Goal: Information Seeking & Learning: Check status

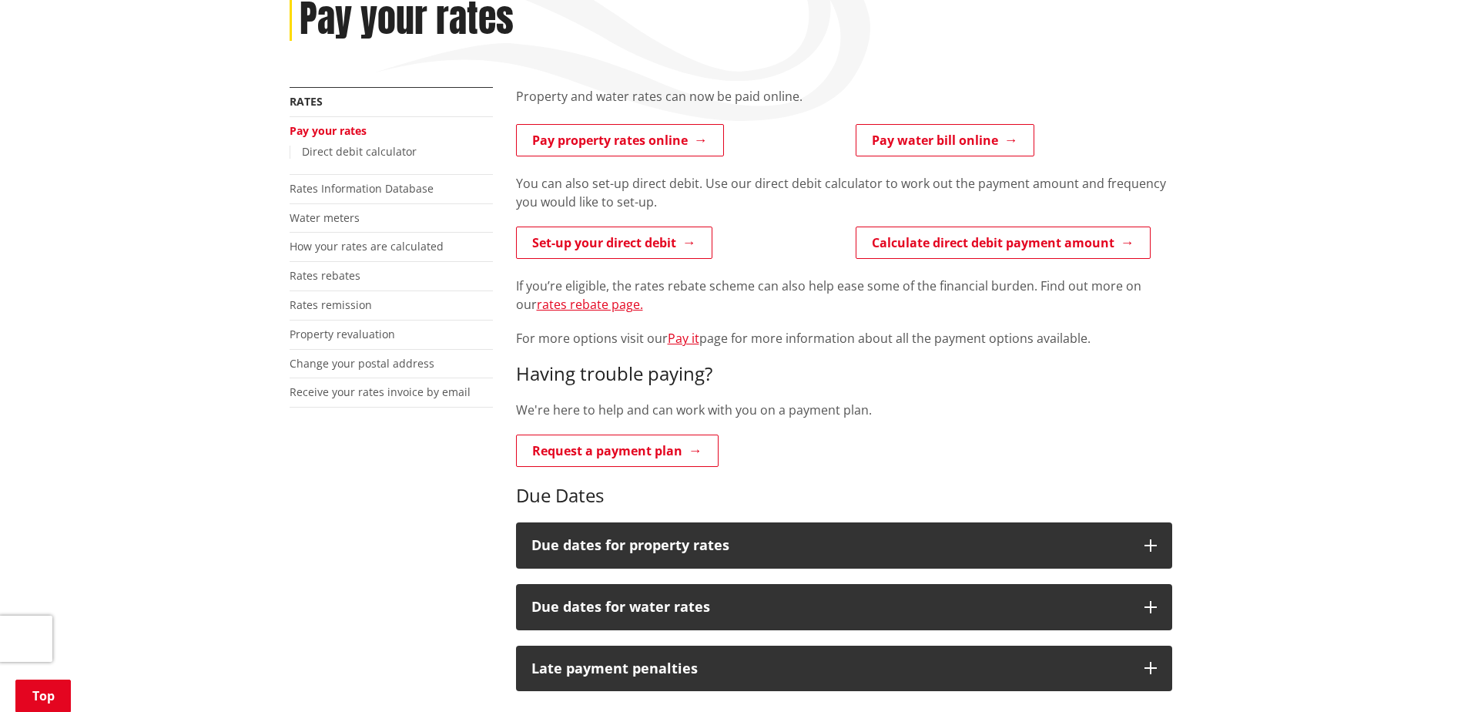
scroll to position [231, 0]
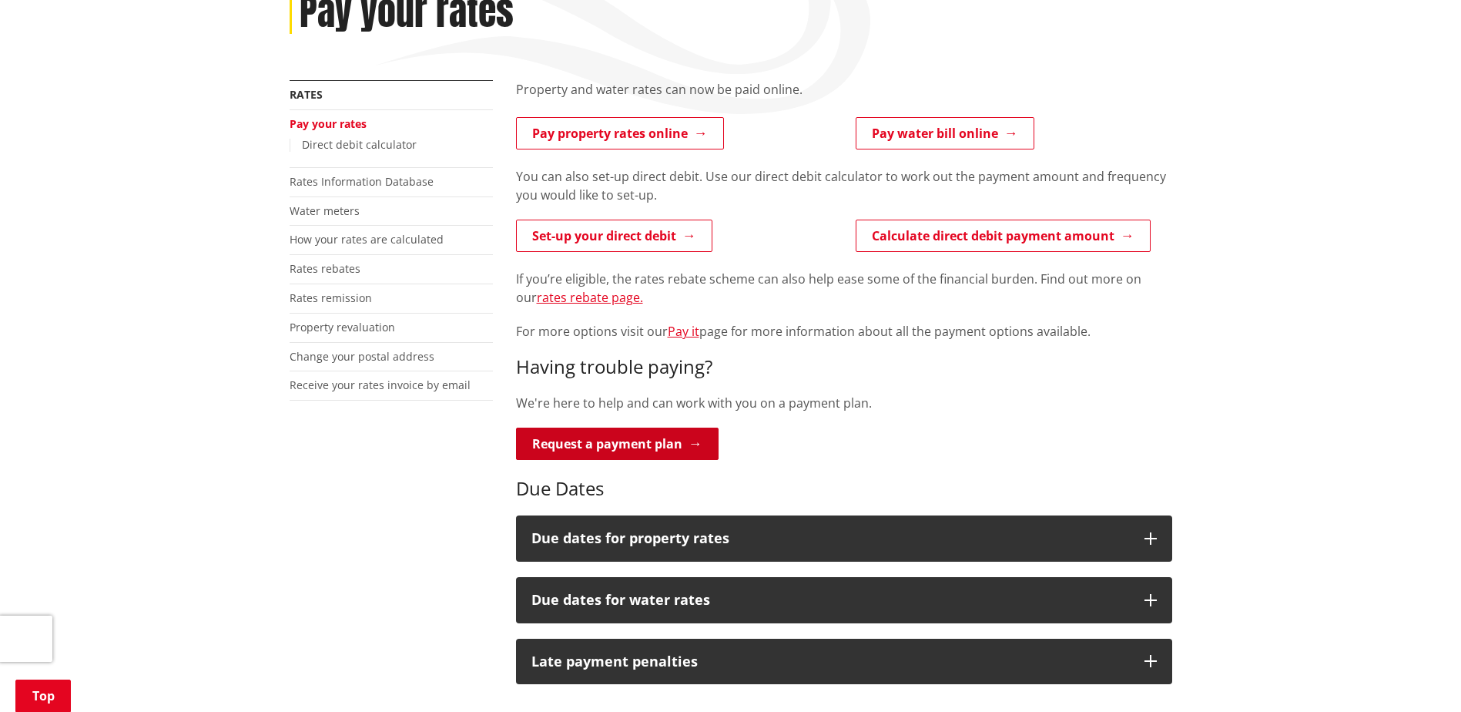
click at [650, 443] on link "Request a payment plan" at bounding box center [617, 444] width 203 height 32
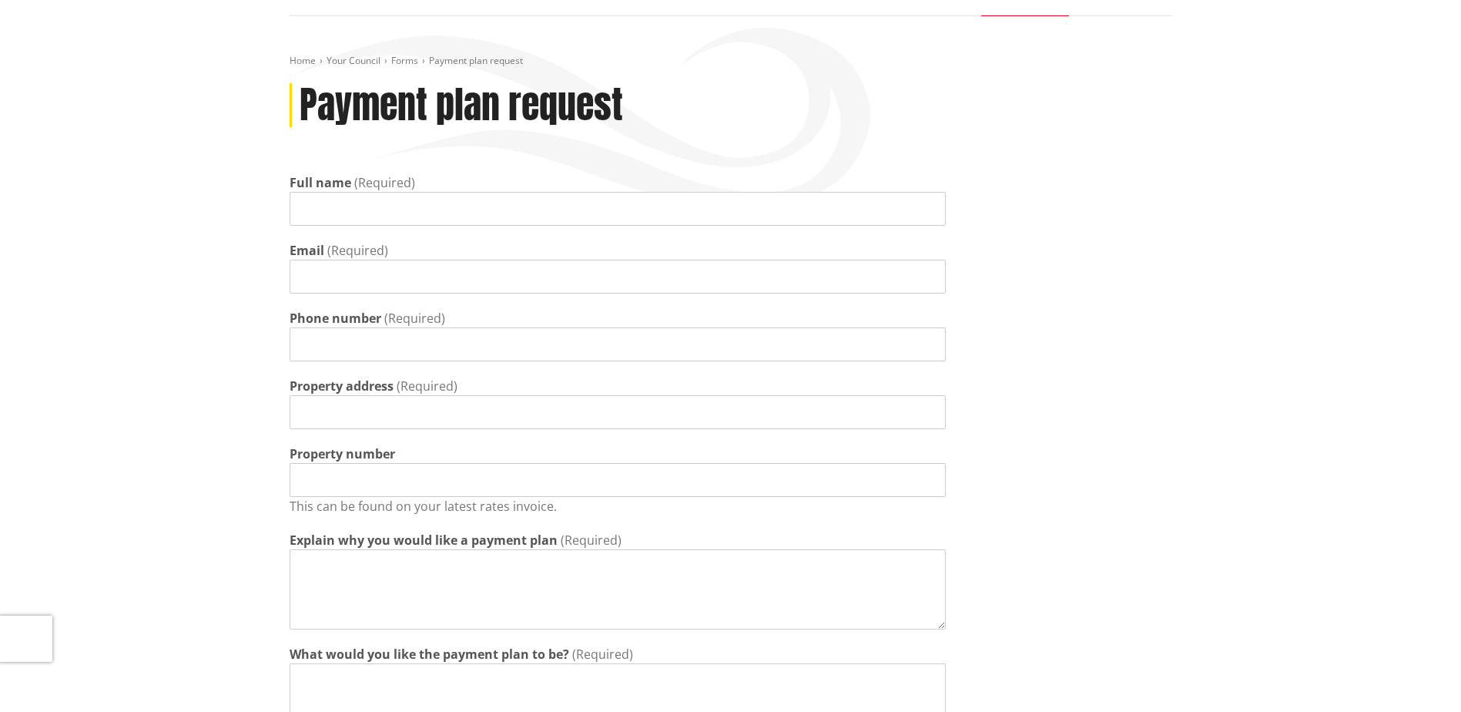
scroll to position [385, 0]
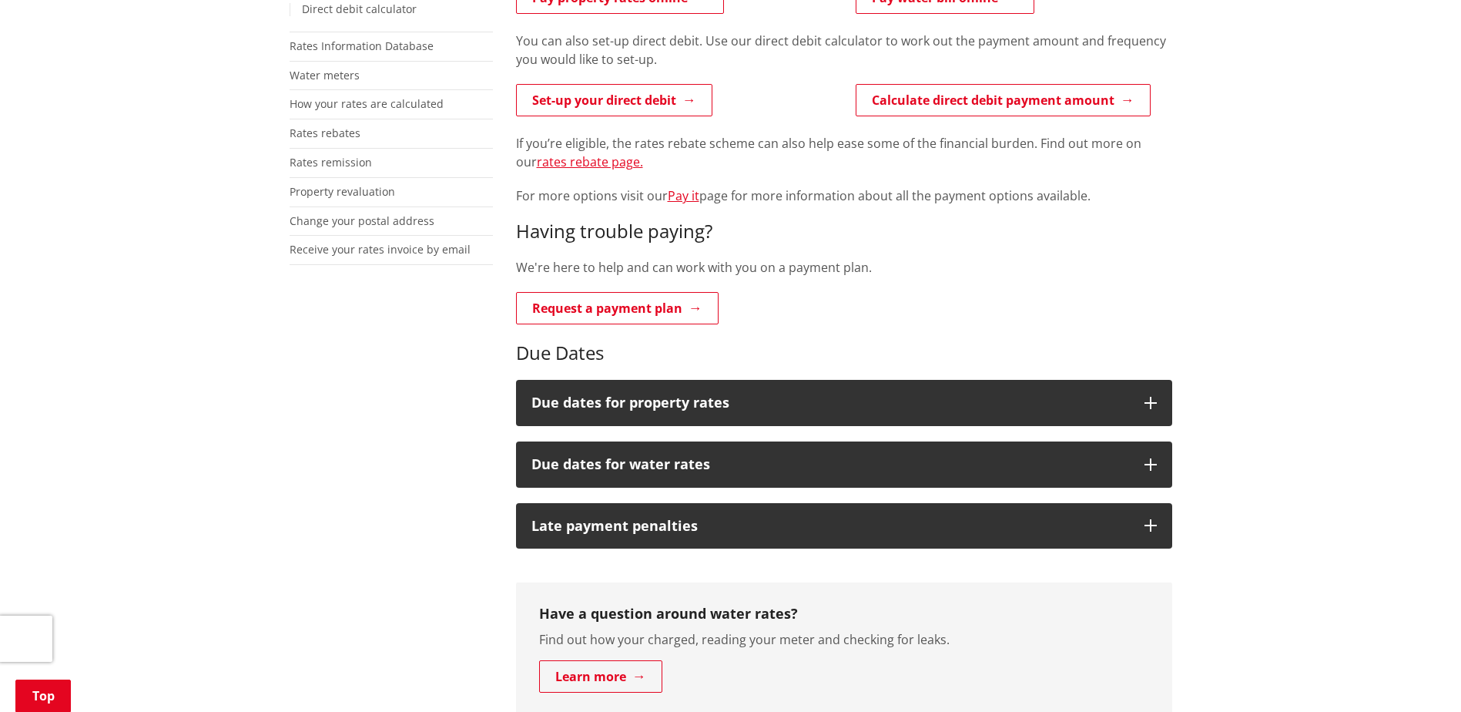
scroll to position [462, 0]
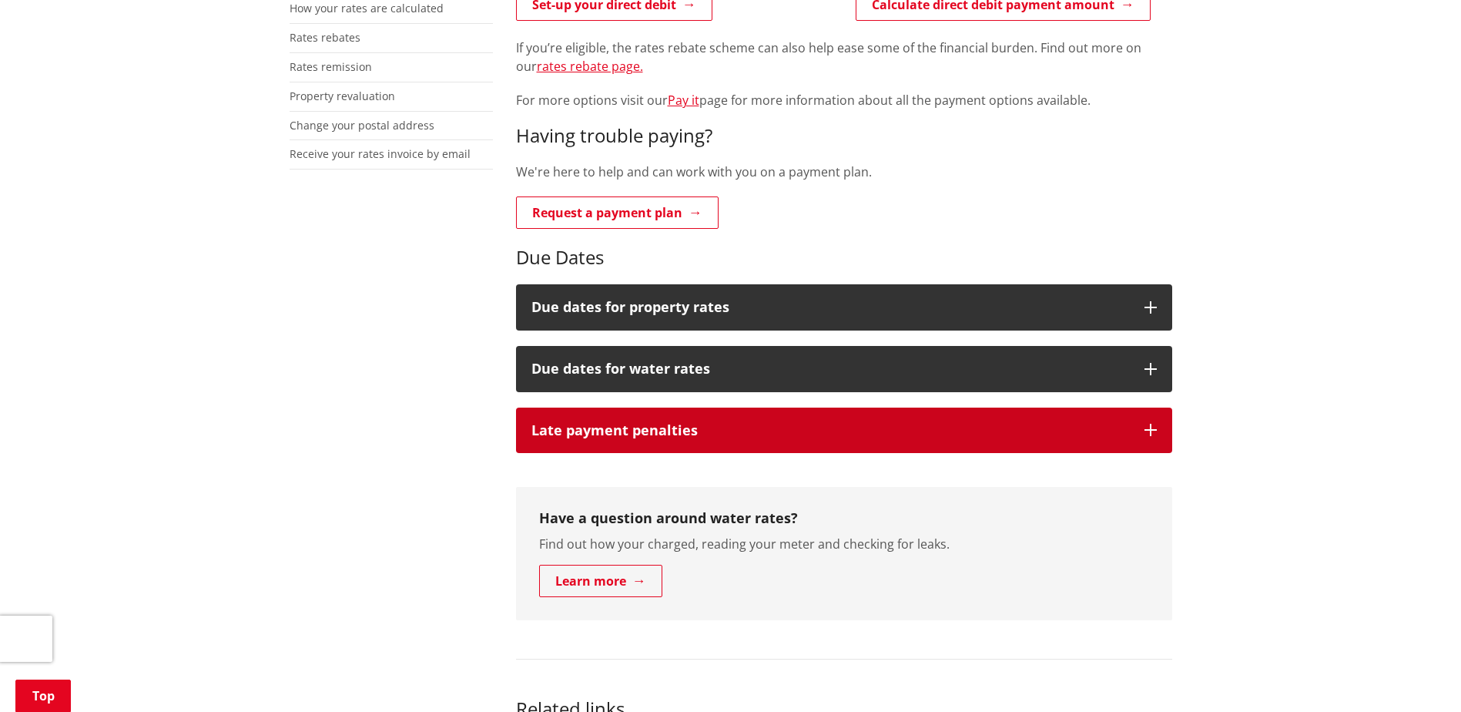
click at [720, 438] on h3 "Late payment penalties" at bounding box center [831, 430] width 598 height 15
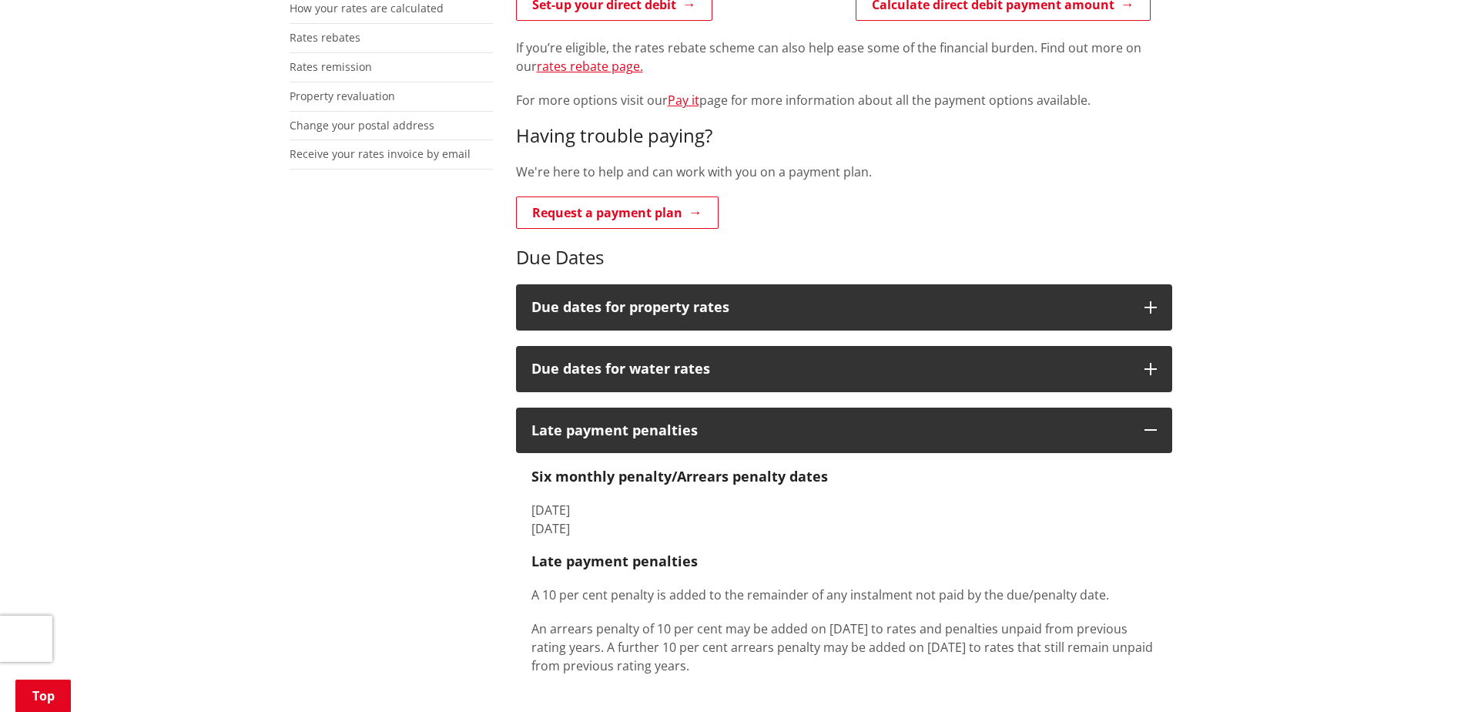
click at [697, 587] on p "A 10 per cent penalty is added to the remainder of any instalment not paid by t…" at bounding box center [845, 594] width 626 height 18
drag, startPoint x: 658, startPoint y: 587, endPoint x: 693, endPoint y: 663, distance: 84.1
click at [693, 663] on div "Six monthly penalty/Arrears penalty dates 1 July 2024 1 January 2025 Late payme…" at bounding box center [845, 571] width 626 height 206
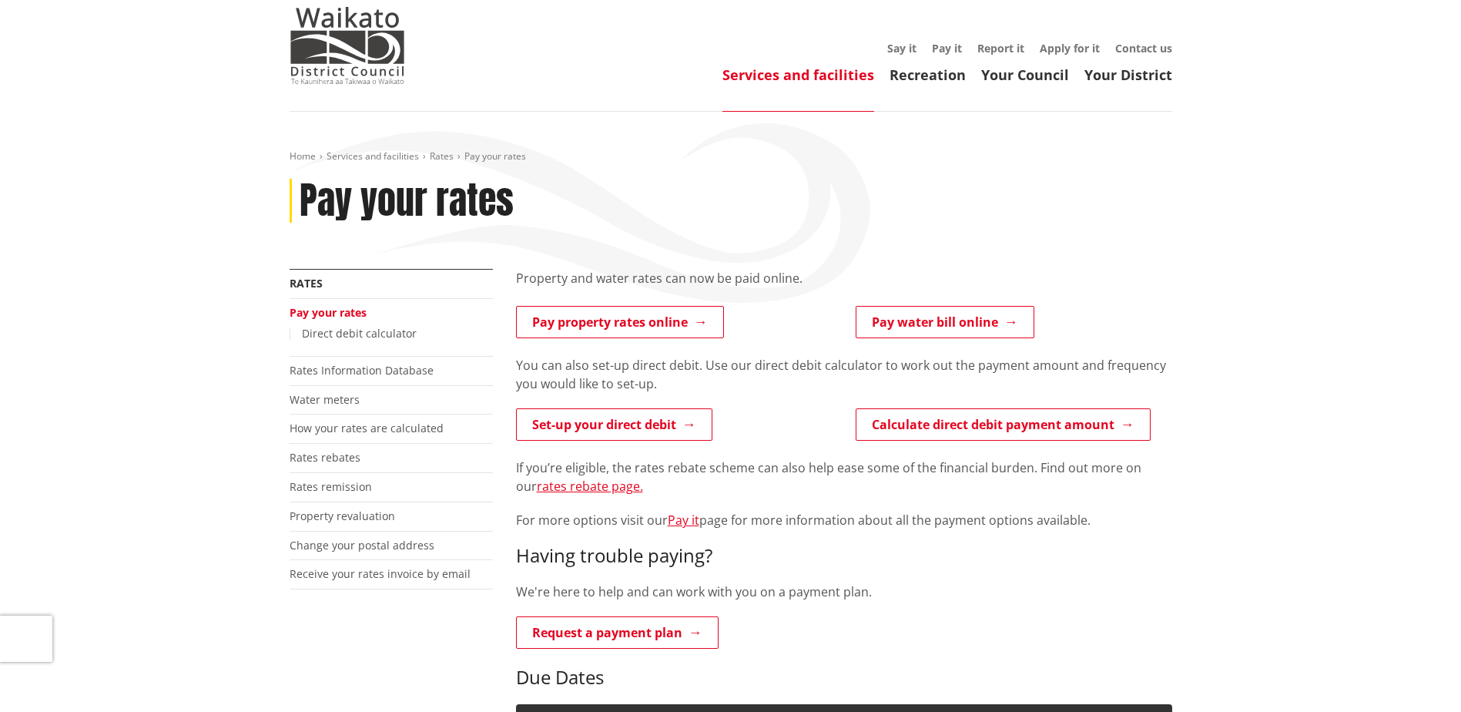
scroll to position [0, 0]
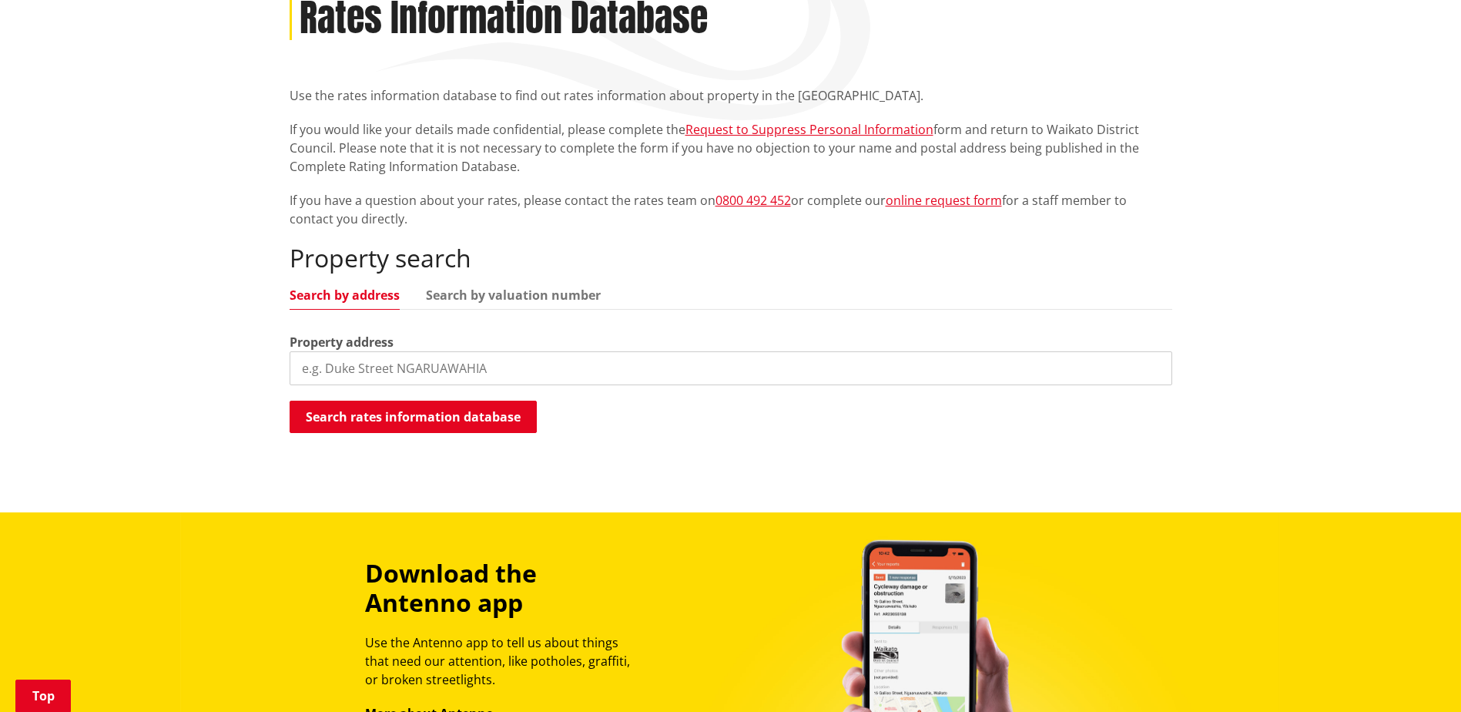
scroll to position [231, 0]
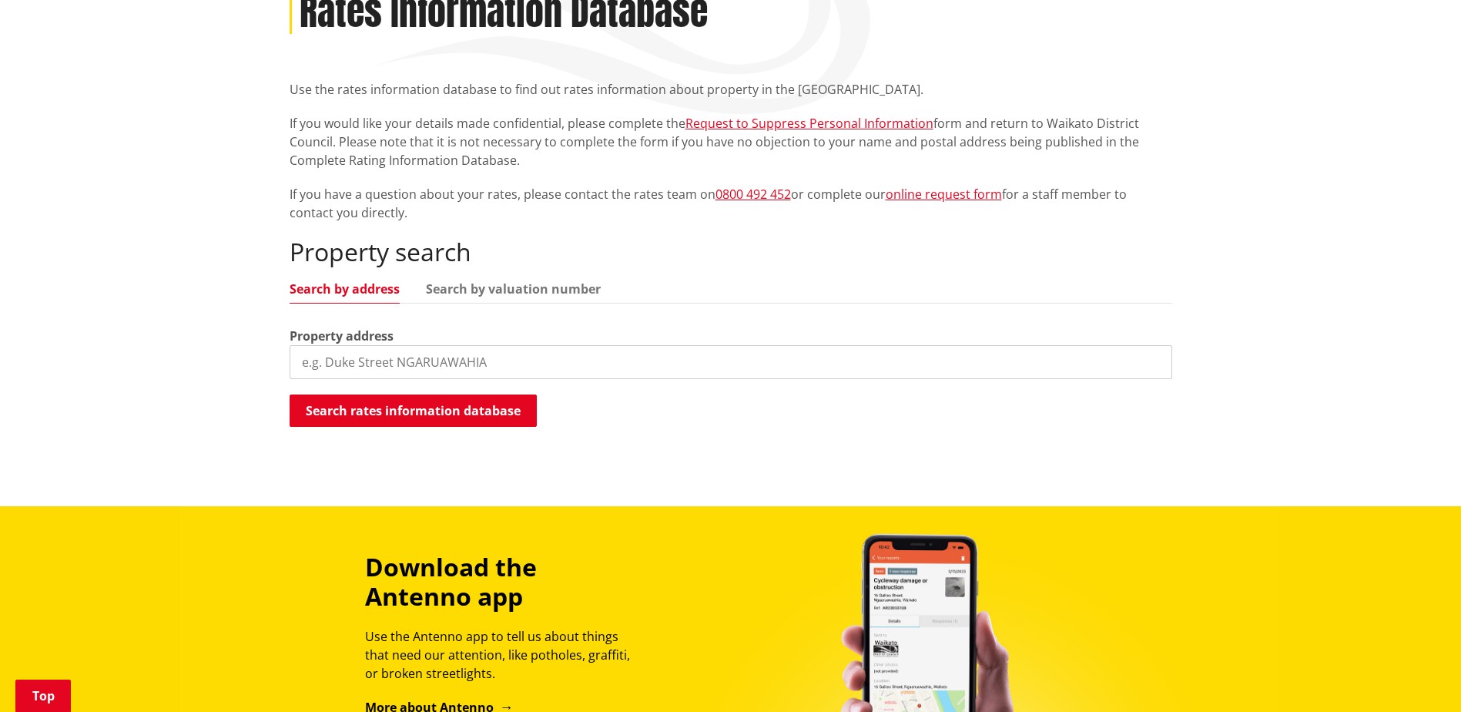
click at [418, 351] on input "search" at bounding box center [731, 362] width 883 height 34
type input "1"
type input "44 Lindsay road"
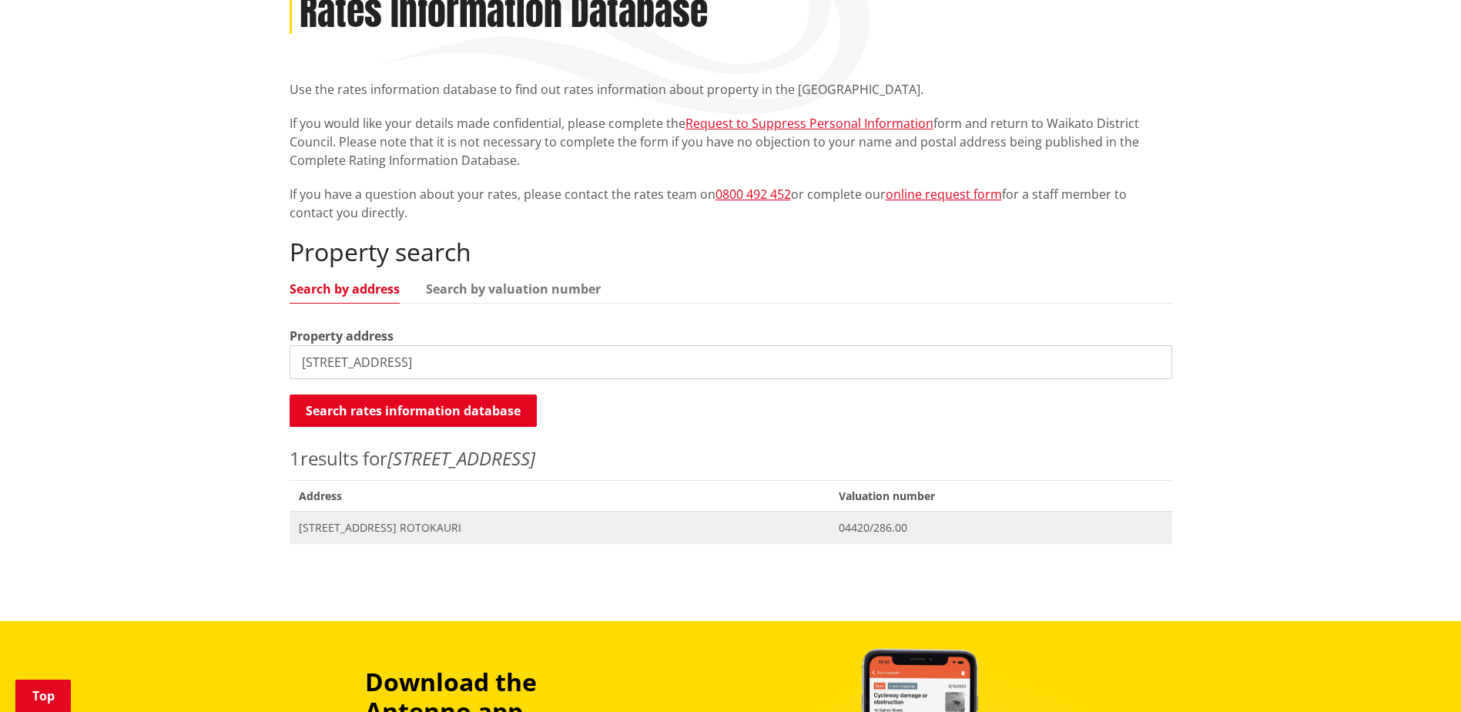
click at [401, 527] on span "[STREET_ADDRESS] ROTOKAURI" at bounding box center [560, 527] width 522 height 15
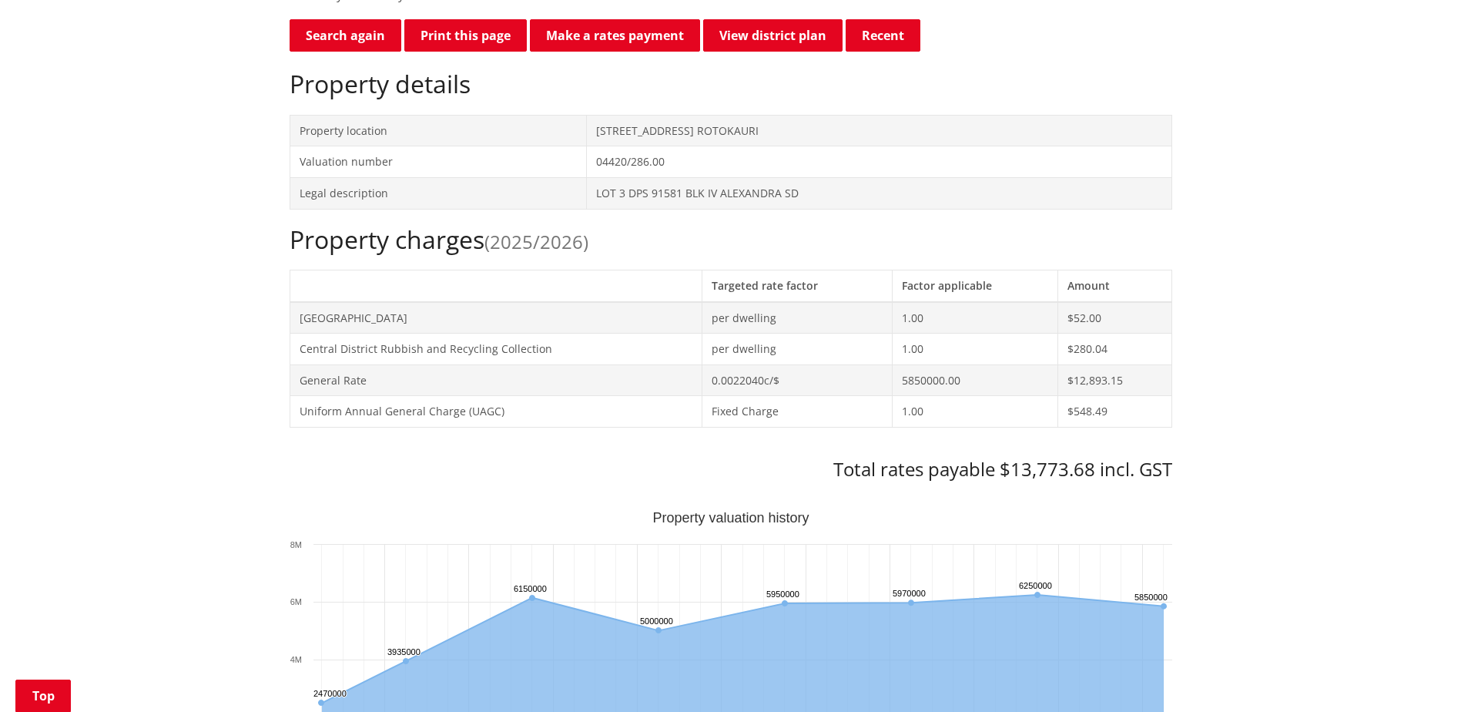
scroll to position [462, 0]
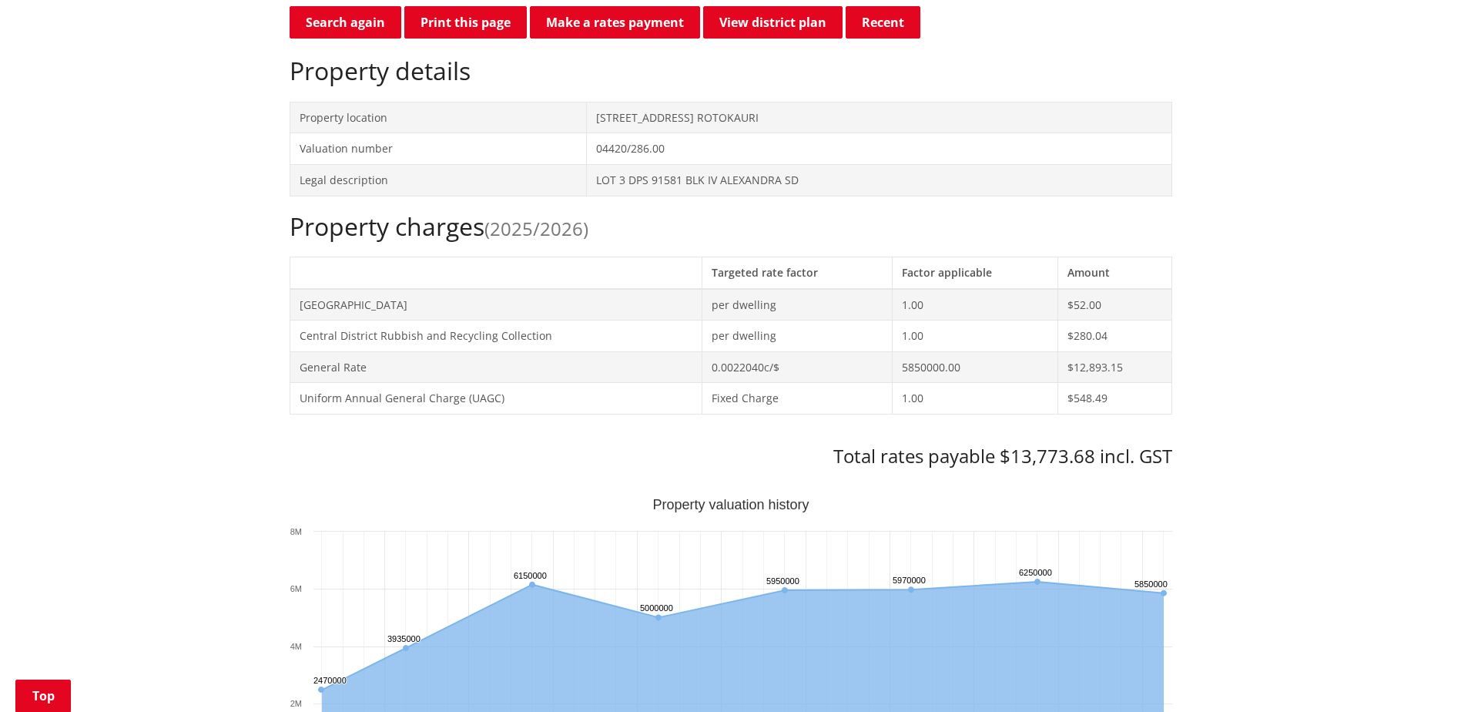
click at [1321, 190] on div "Home Services and facilities Rates Rates Information Database Rates Information…" at bounding box center [730, 709] width 1461 height 2034
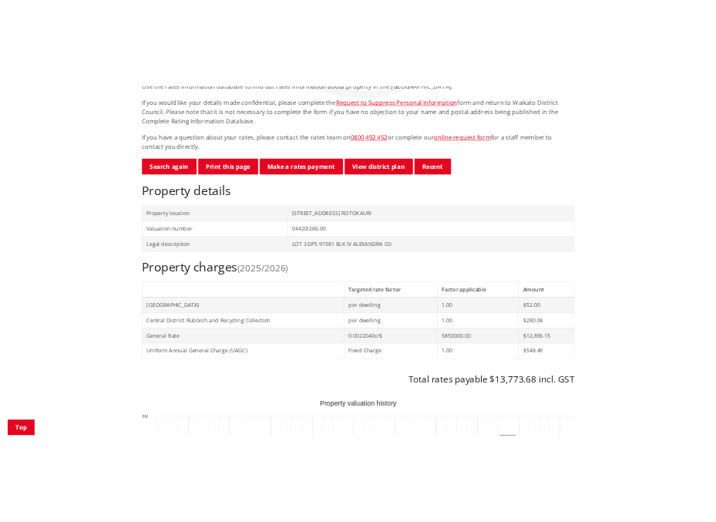
scroll to position [0, 0]
